Goal: Task Accomplishment & Management: Manage account settings

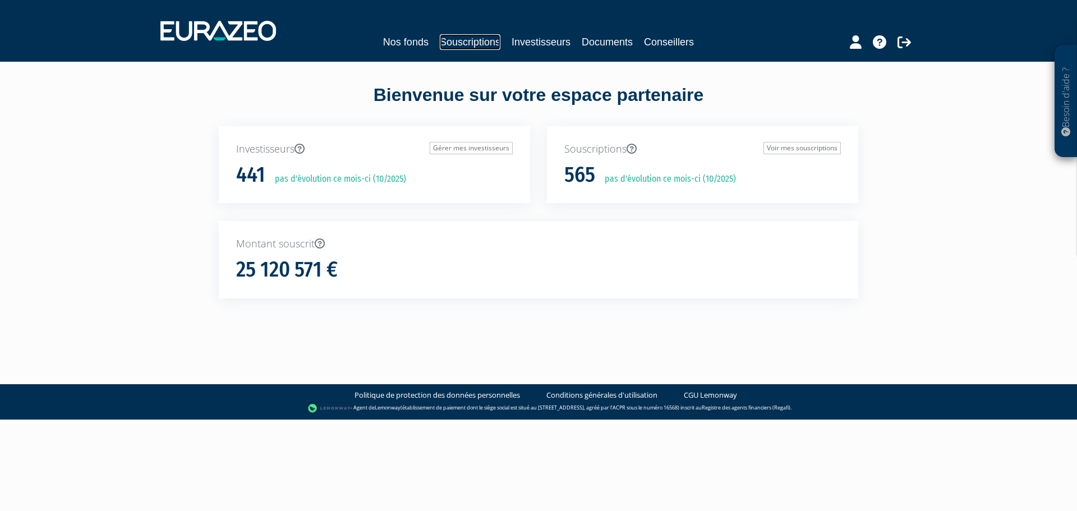
click at [472, 43] on link "Souscriptions" at bounding box center [470, 42] width 61 height 16
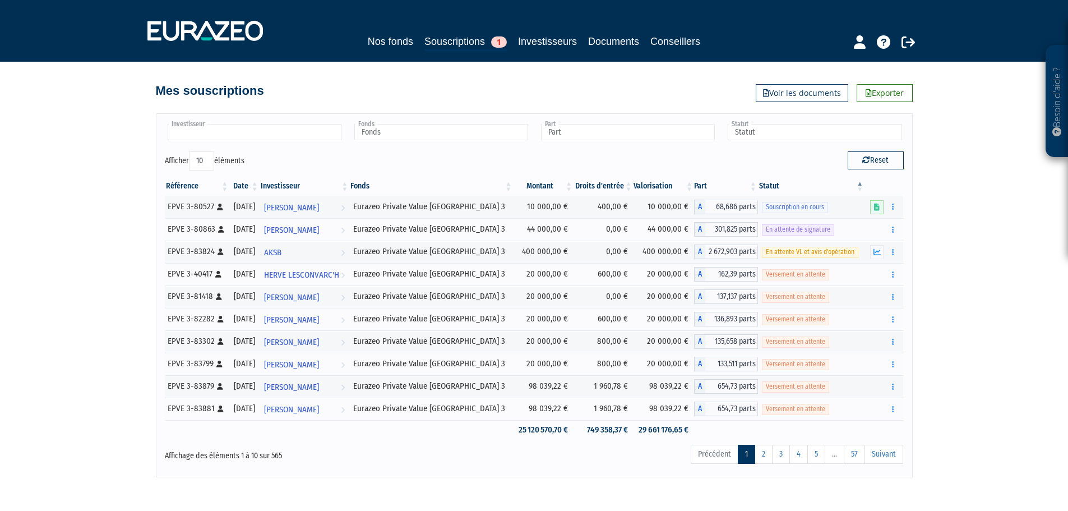
click at [297, 131] on input "text" at bounding box center [255, 132] width 174 height 16
type input "glenat"
click at [262, 149] on li "LUCAS GLENAT" at bounding box center [253, 150] width 177 height 14
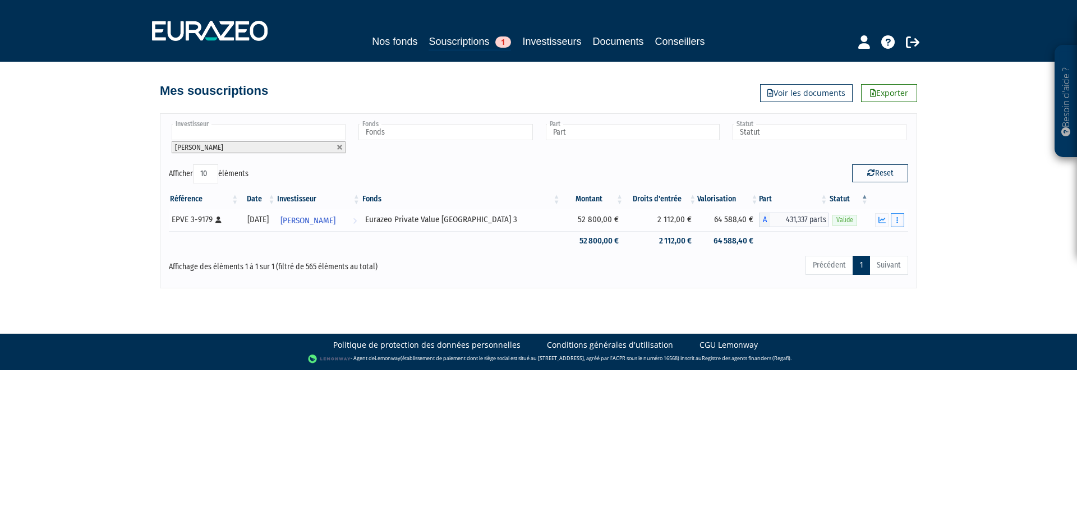
click at [896, 222] on icon "button" at bounding box center [897, 219] width 2 height 7
click at [886, 222] on icon "button" at bounding box center [881, 219] width 7 height 7
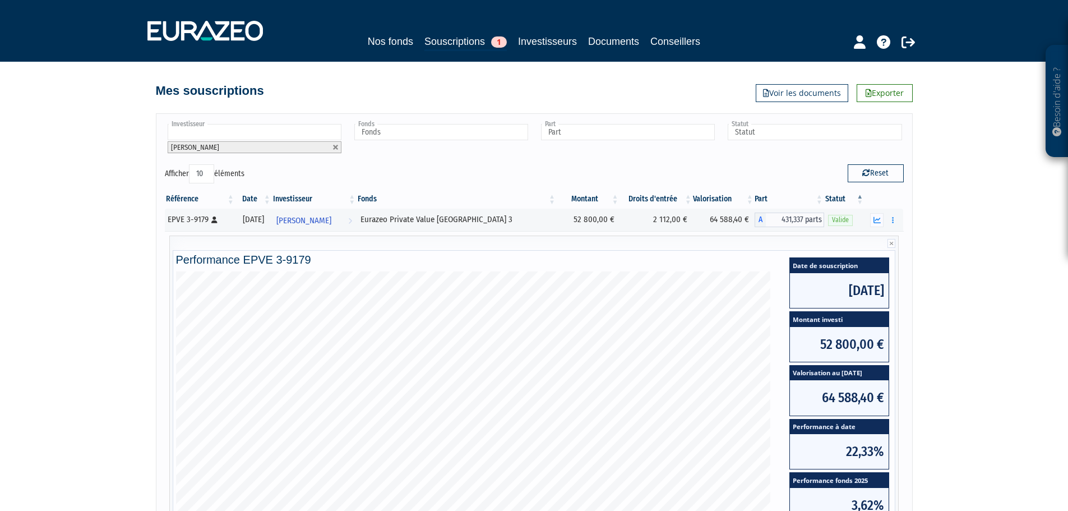
click at [958, 256] on div "Besoin d'aide ? × J'ai besoin d'aide Si vous avez une question à propos du fonc…" at bounding box center [534, 318] width 1068 height 637
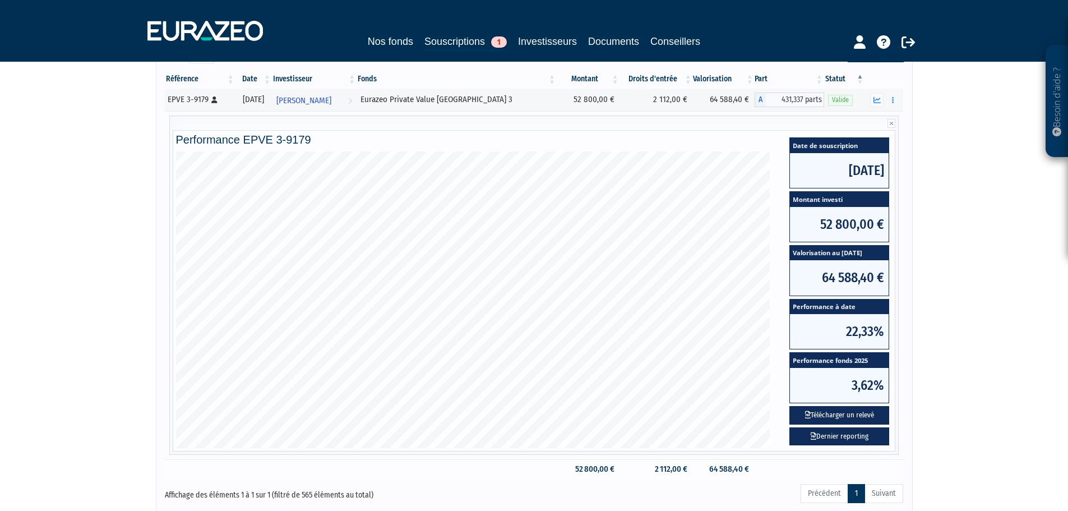
scroll to position [208, 0]
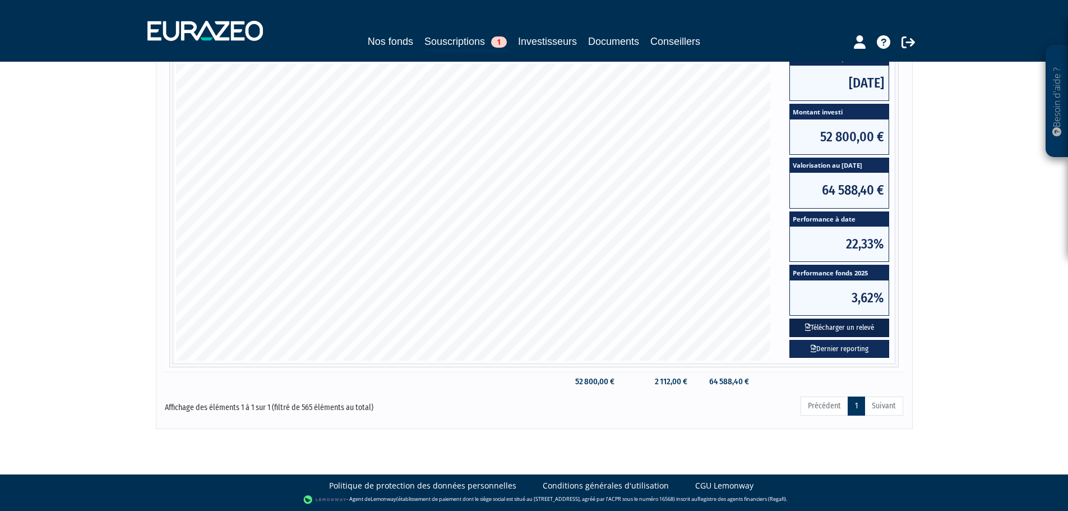
click at [854, 326] on button "Télécharger un relevé" at bounding box center [840, 328] width 100 height 19
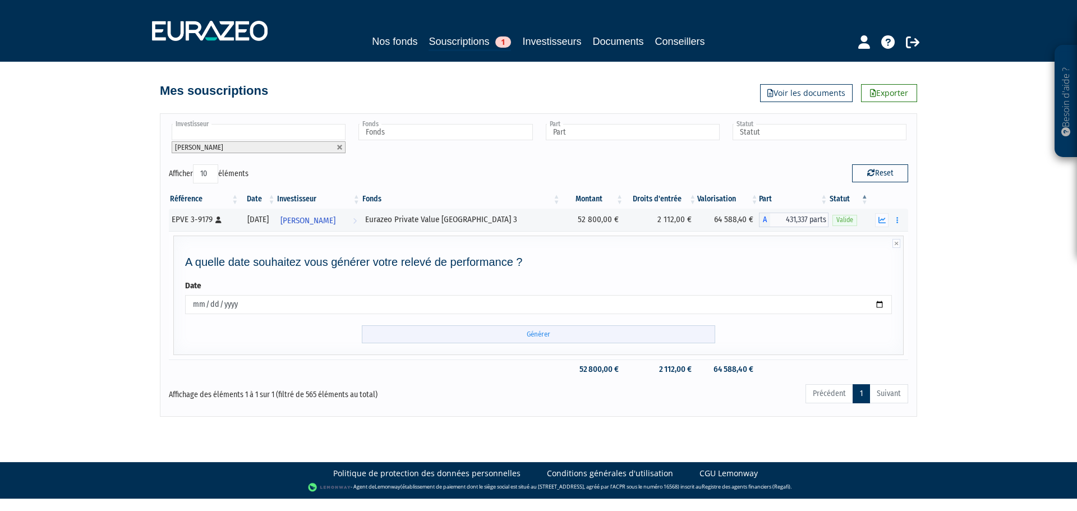
click at [602, 331] on input "Générer" at bounding box center [538, 334] width 353 height 19
click at [340, 147] on link at bounding box center [339, 147] width 7 height 7
type input "Investisseur"
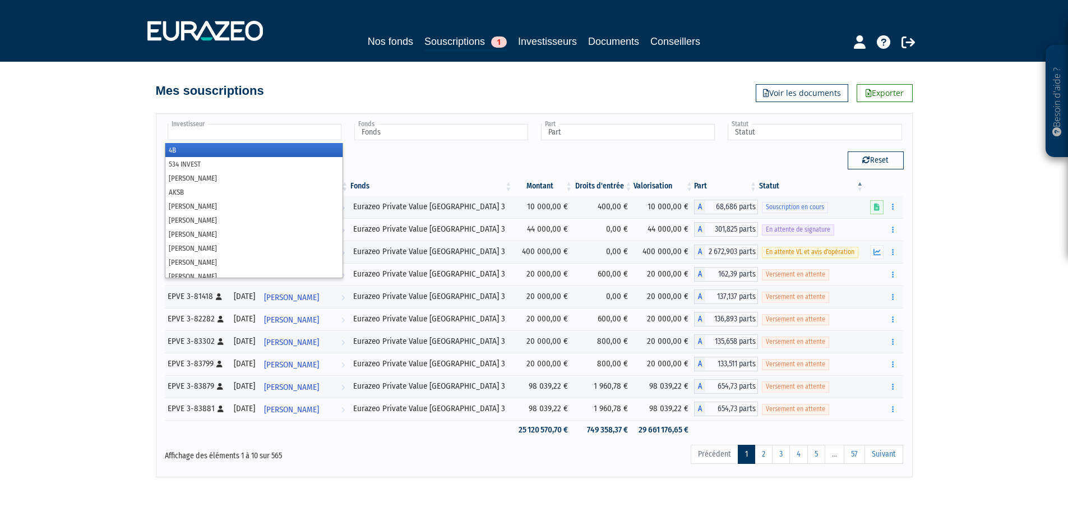
click at [264, 130] on input "text" at bounding box center [255, 132] width 174 height 16
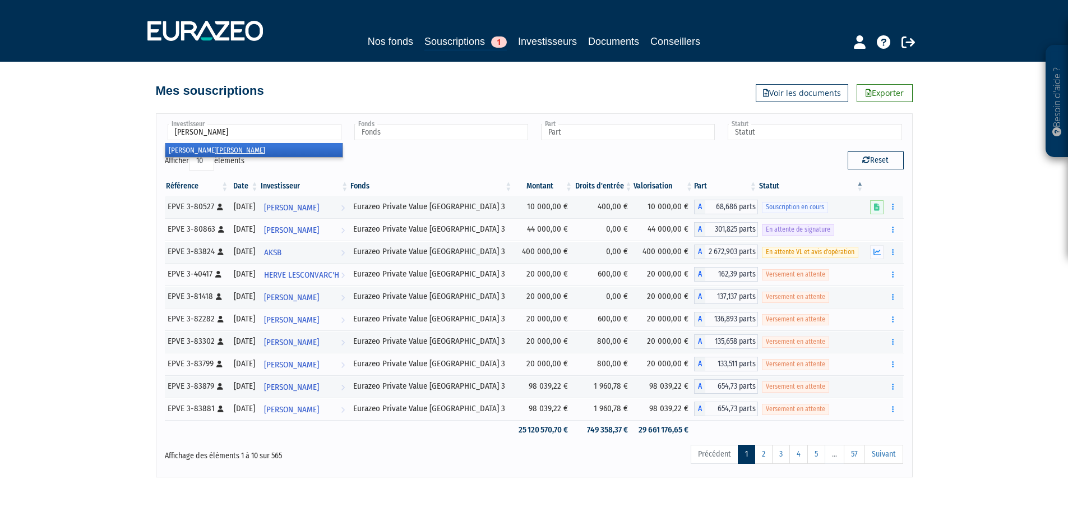
type input "bertrand"
click at [254, 149] on li "JULIETTE BERTRAND" at bounding box center [253, 150] width 177 height 14
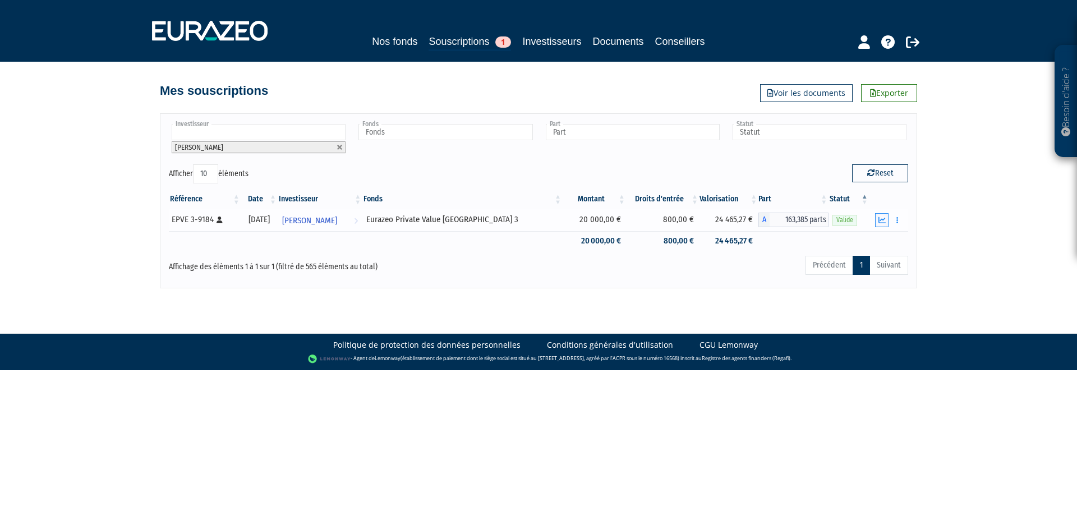
click at [878, 219] on button "button" at bounding box center [881, 220] width 13 height 14
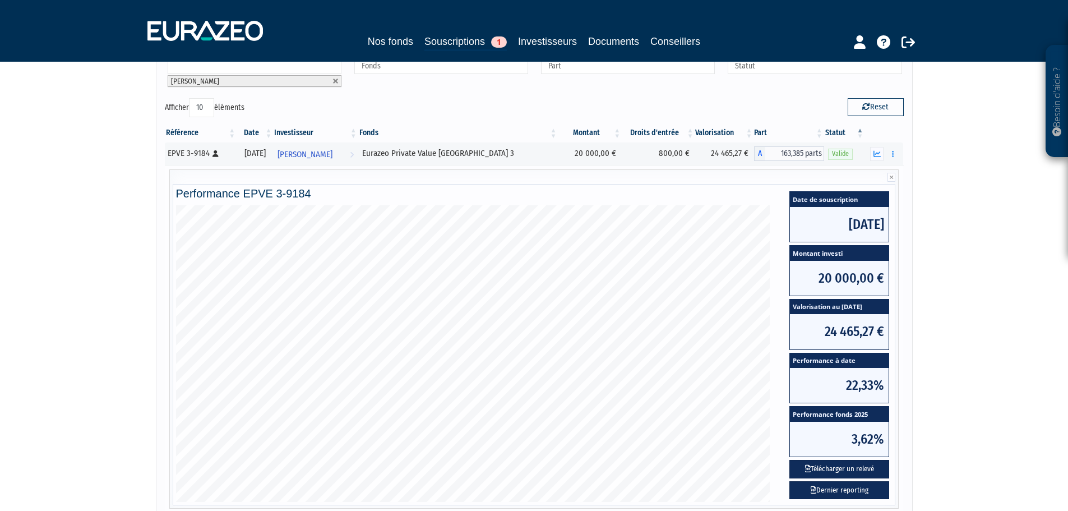
scroll to position [168, 0]
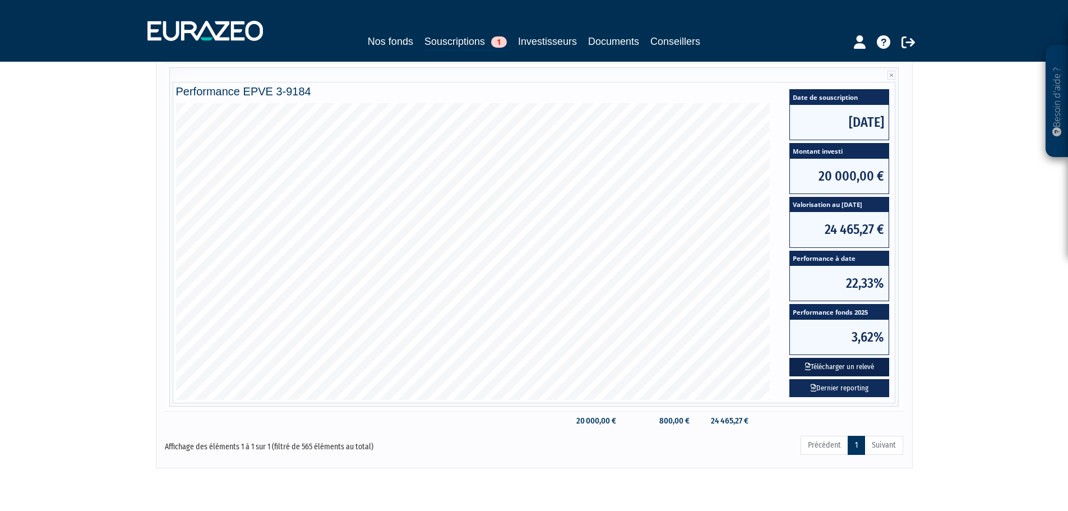
click at [854, 362] on button "Télécharger un relevé" at bounding box center [840, 367] width 100 height 19
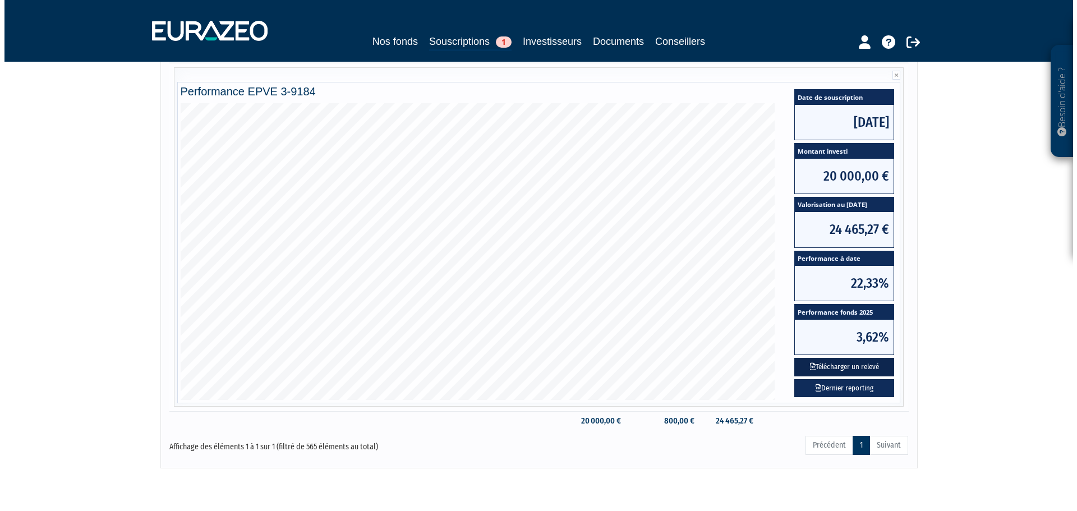
scroll to position [0, 0]
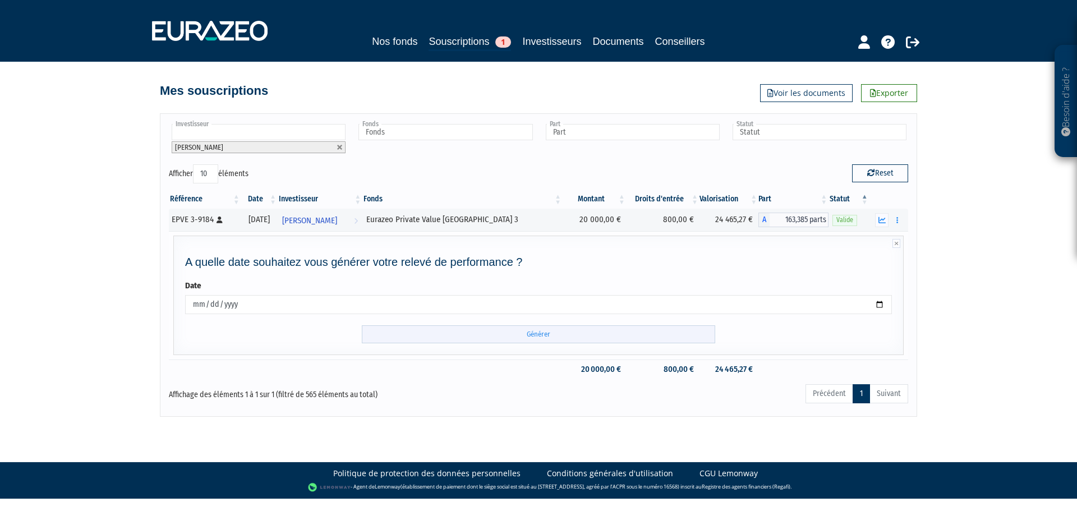
click at [522, 329] on input "Générer" at bounding box center [538, 334] width 353 height 19
